Goal: Information Seeking & Learning: Learn about a topic

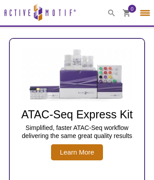
select select "[GEOGRAPHIC_DATA]"
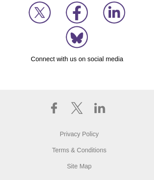
scroll to position [48, 0]
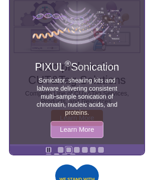
click at [68, 150] on link "Go to slide 2" at bounding box center [68, 149] width 7 height 7
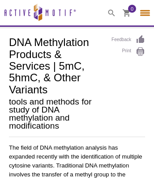
select select "[GEOGRAPHIC_DATA]"
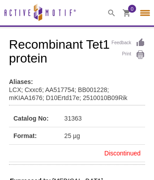
select select "[GEOGRAPHIC_DATA]"
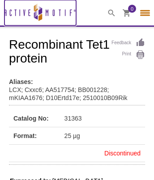
click at [40, 12] on icon at bounding box center [40, 11] width 4 height 7
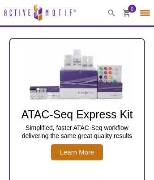
select select "[GEOGRAPHIC_DATA]"
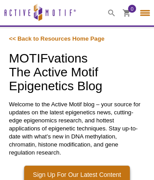
select select "[GEOGRAPHIC_DATA]"
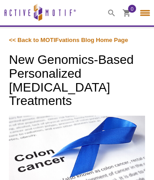
select select "[GEOGRAPHIC_DATA]"
